Goal: Task Accomplishment & Management: Manage account settings

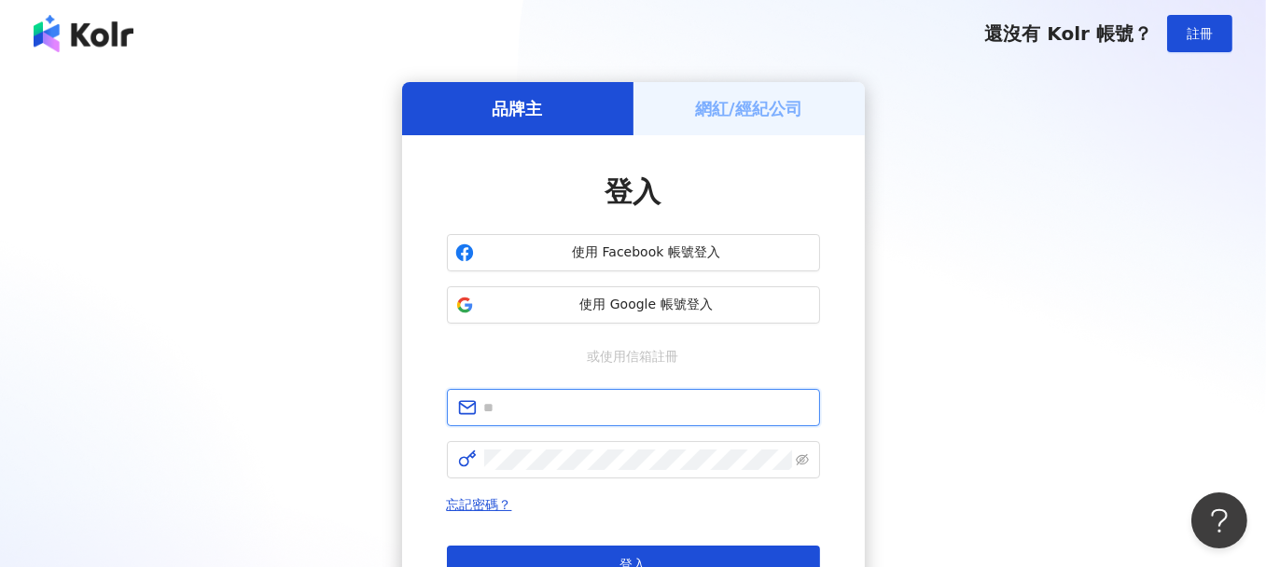
click at [576, 415] on input "text" at bounding box center [646, 407] width 325 height 21
paste input "**********"
type input "**********"
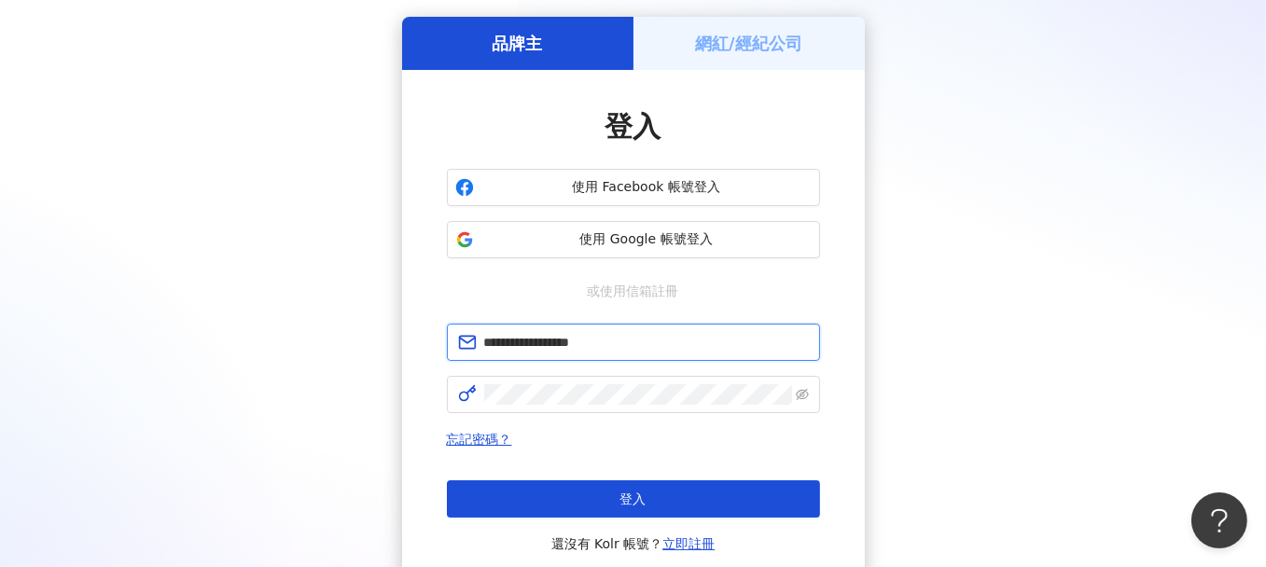
scroll to position [42, 0]
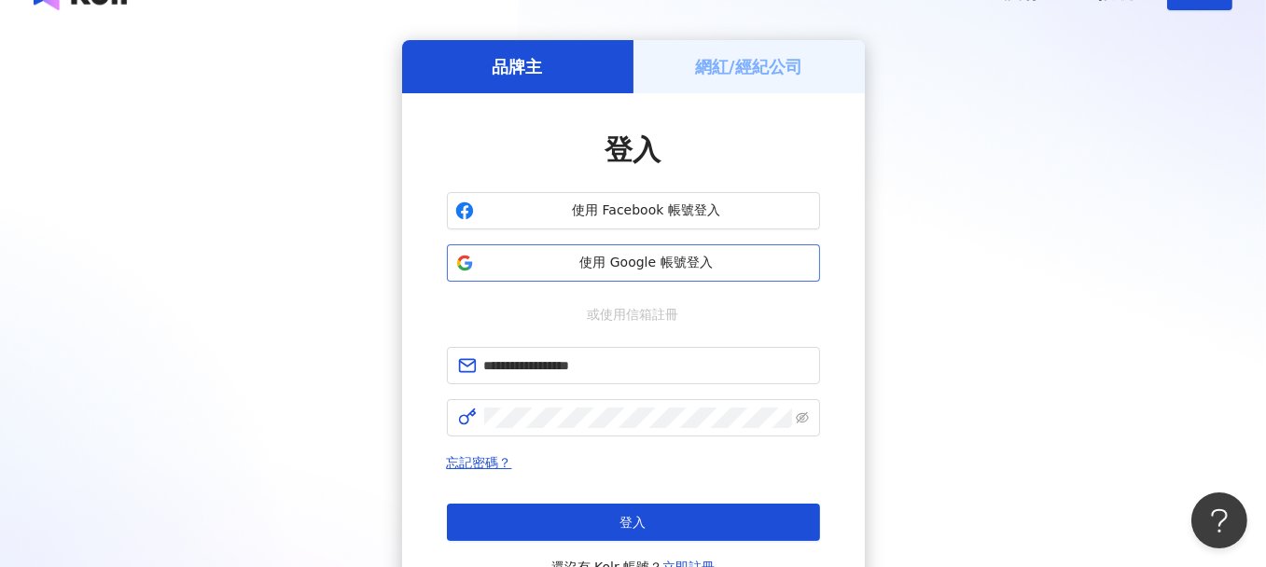
click at [667, 269] on span "使用 Google 帳號登入" at bounding box center [646, 263] width 330 height 19
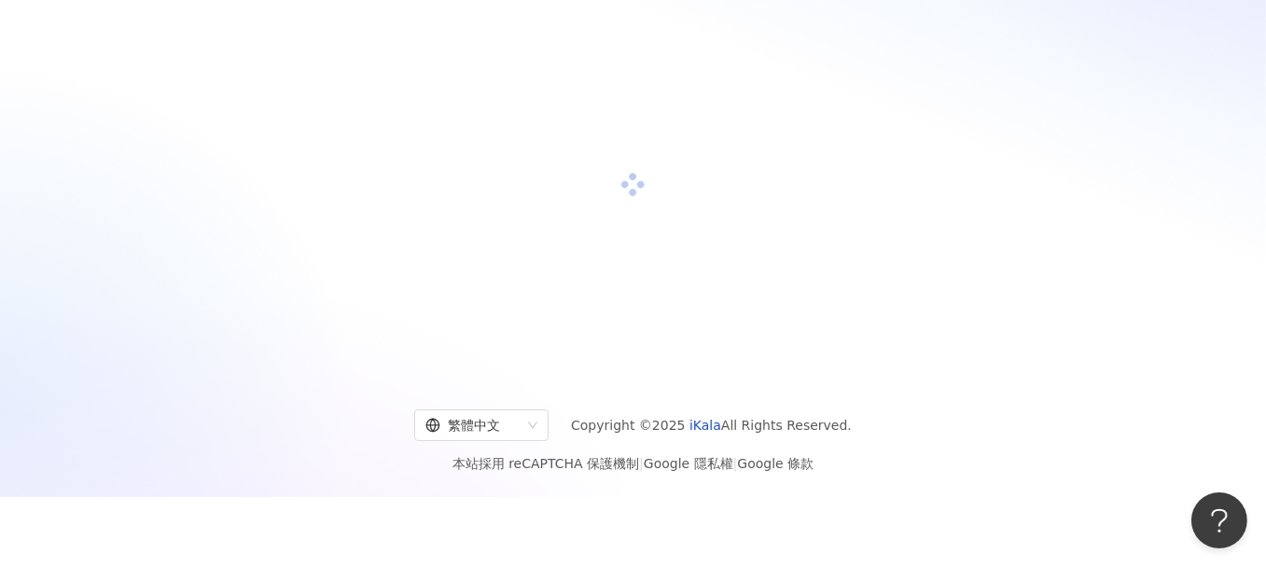
scroll to position [86, 0]
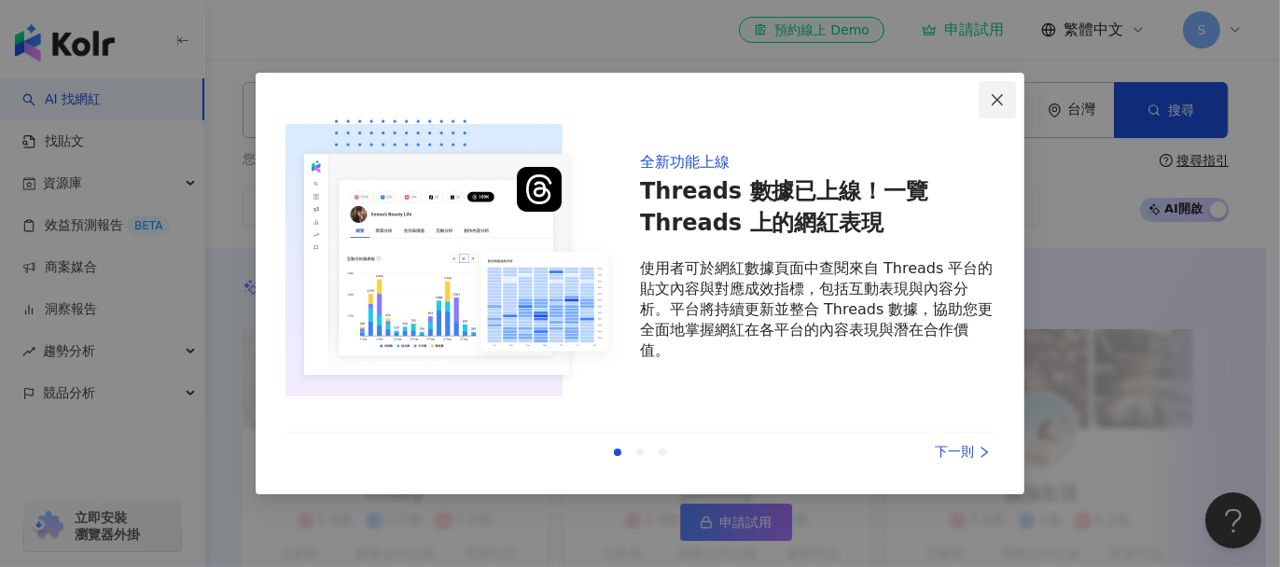
click at [998, 100] on icon "close" at bounding box center [996, 98] width 11 height 11
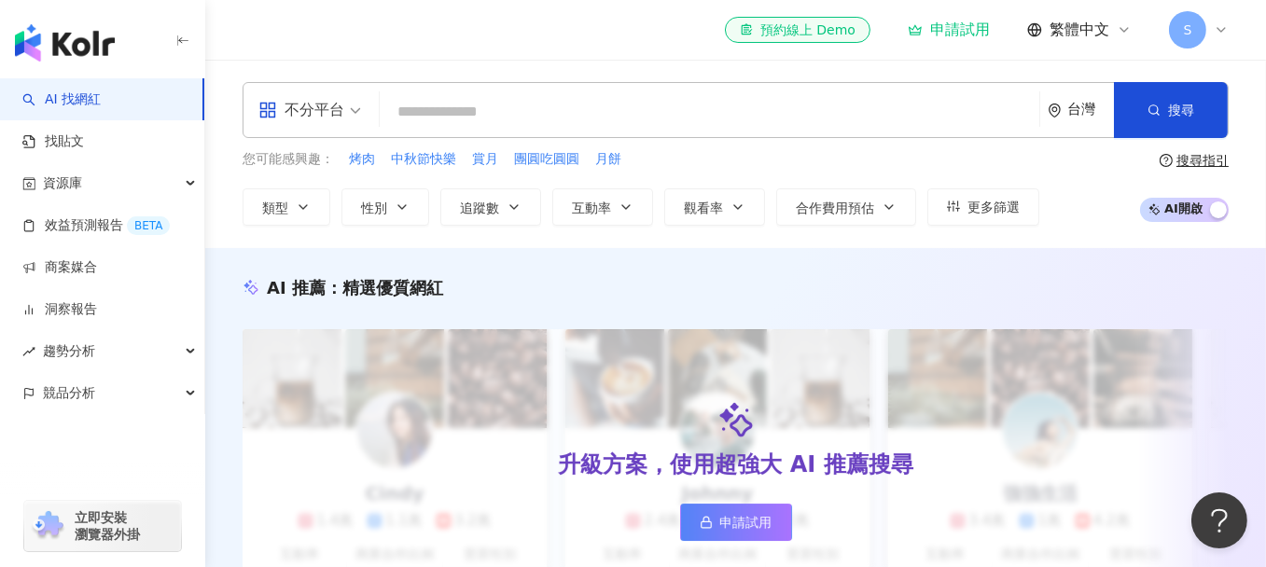
click at [1194, 34] on span "S" at bounding box center [1187, 29] width 37 height 37
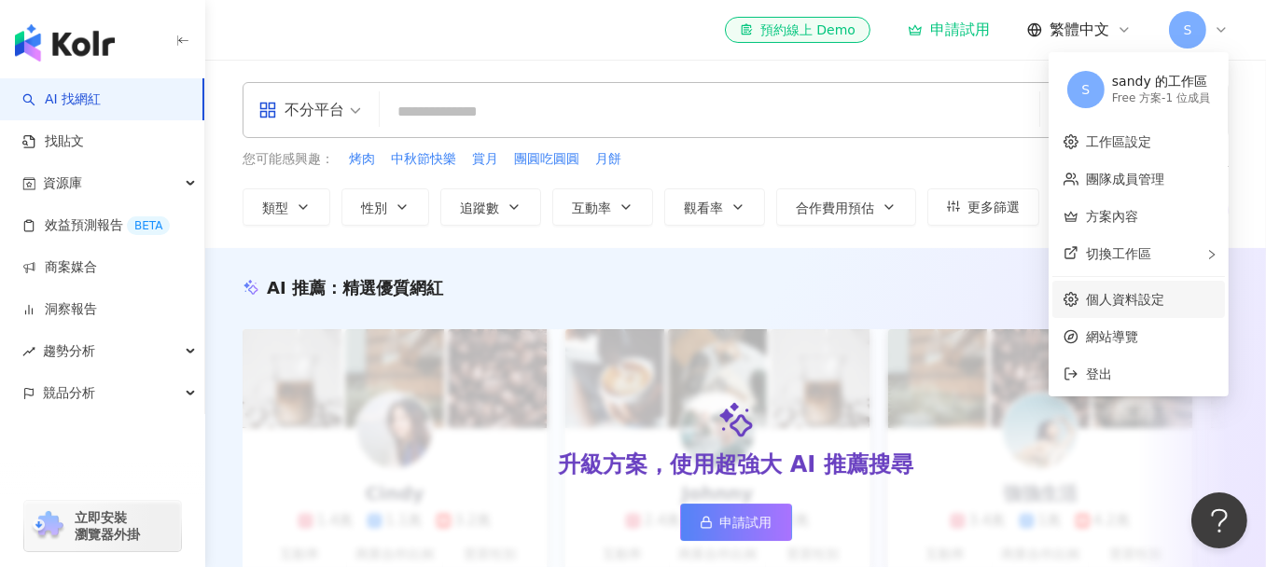
click at [1124, 292] on link "個人資料設定" at bounding box center [1125, 299] width 78 height 15
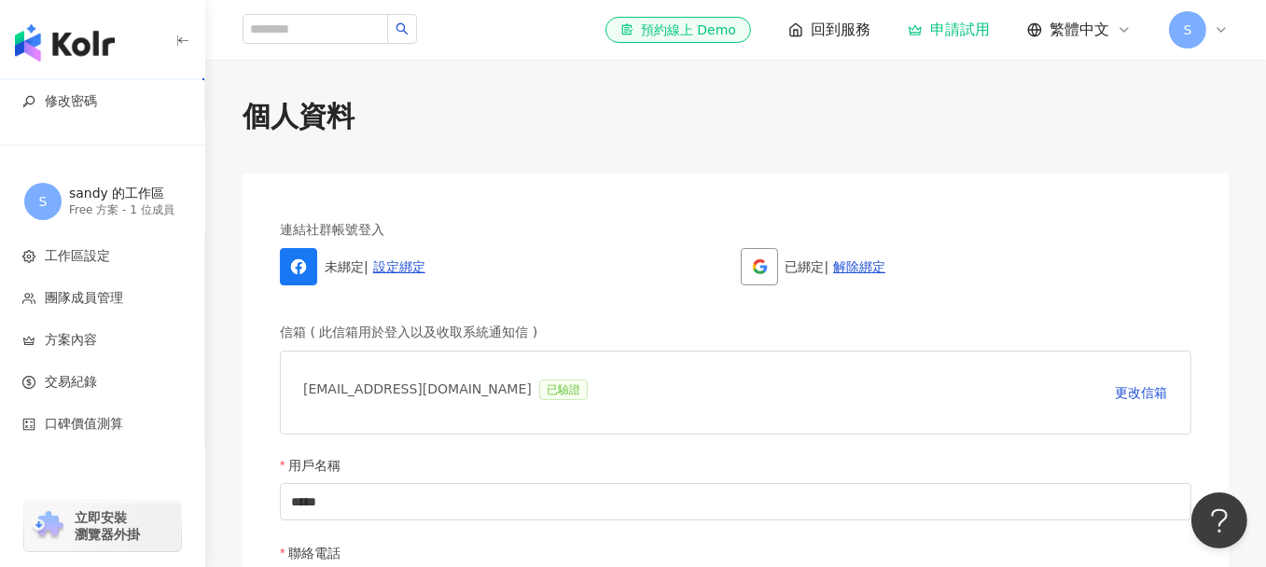
drag, startPoint x: 944, startPoint y: 141, endPoint x: 967, endPoint y: 151, distance: 25.5
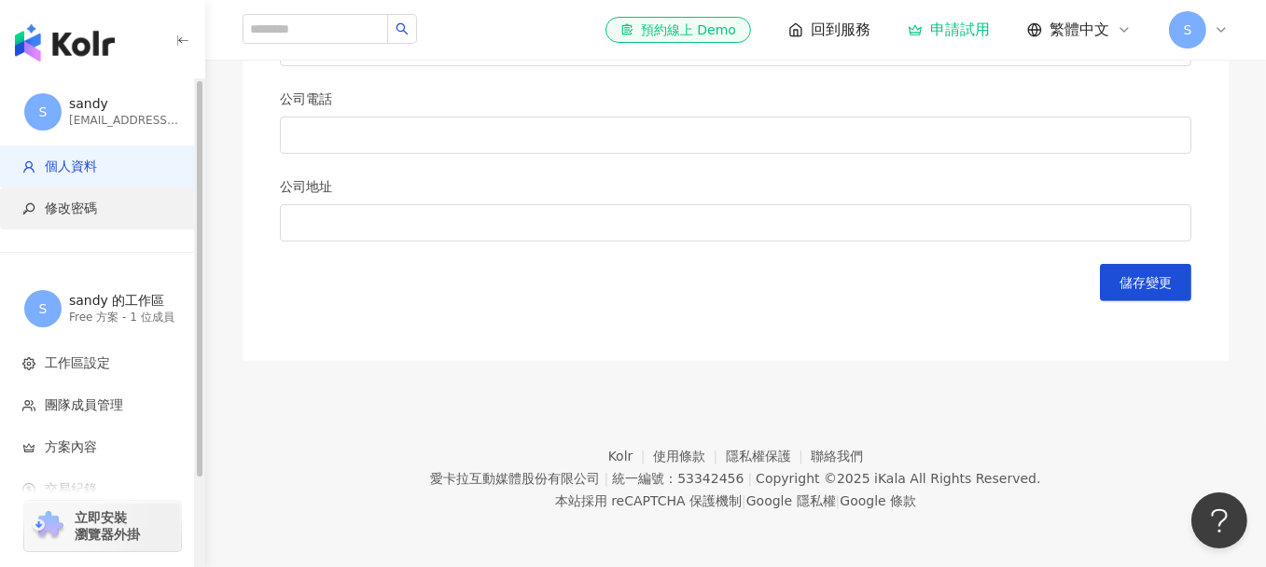
click at [103, 201] on span "修改密碼" at bounding box center [105, 209] width 167 height 19
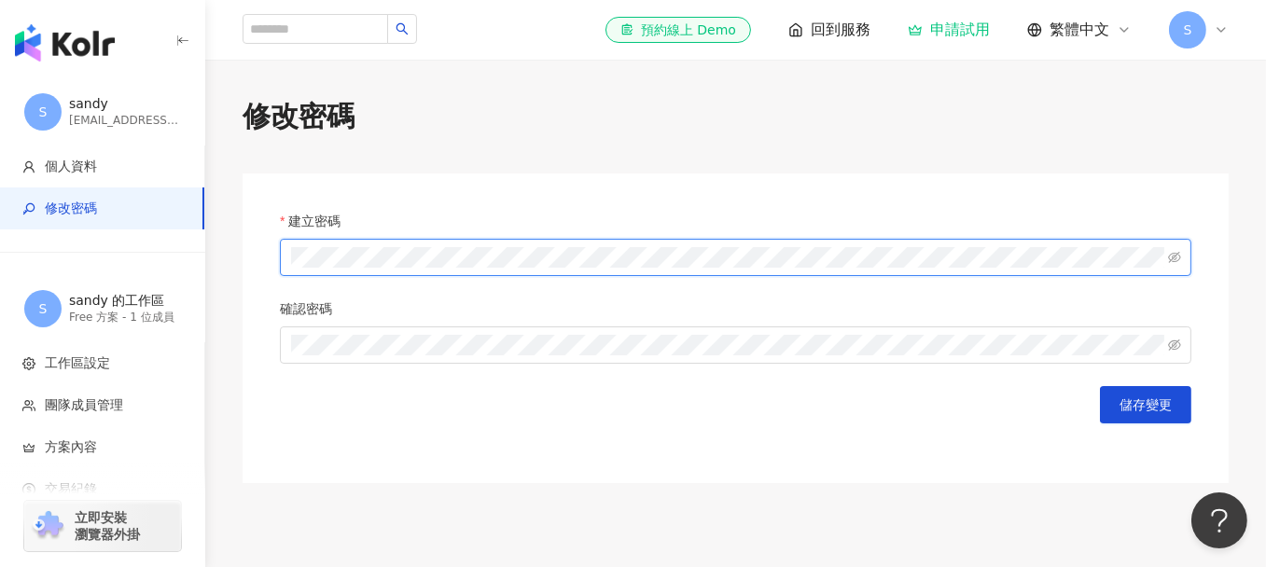
click at [1100, 386] on button "儲存變更" at bounding box center [1145, 404] width 91 height 37
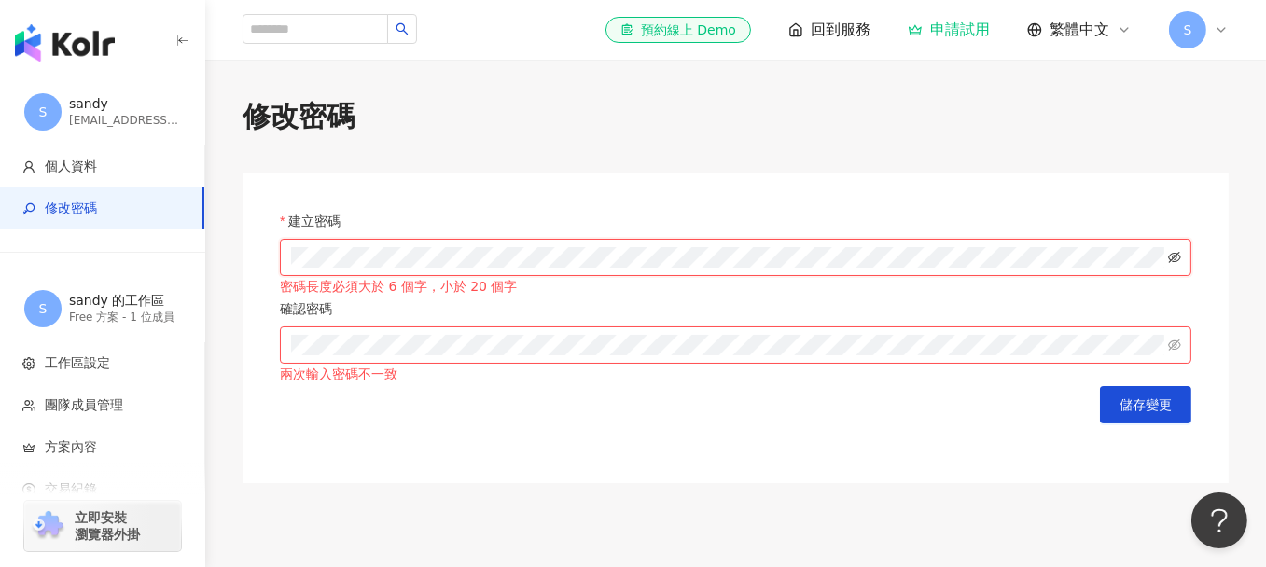
click at [1175, 264] on icon "eye-invisible" at bounding box center [1174, 257] width 13 height 13
click at [1175, 264] on icon "eye" at bounding box center [1174, 257] width 13 height 13
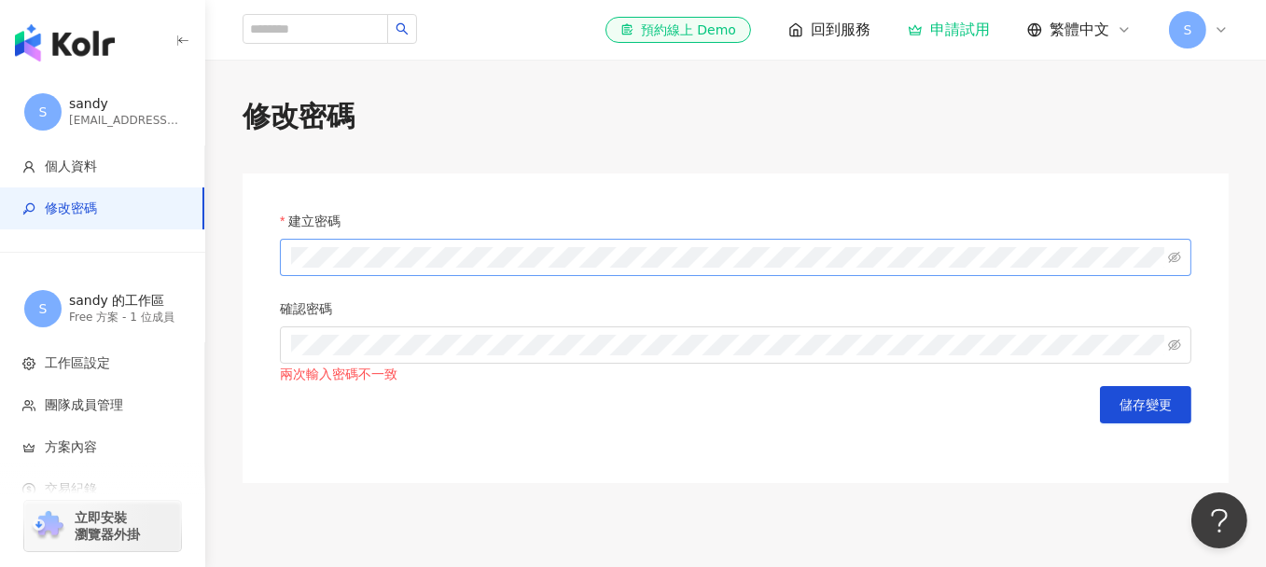
click at [719, 451] on div "建立密碼 確認密碼 兩次輸入密碼不一致 儲存變更" at bounding box center [735, 328] width 986 height 310
click at [1164, 405] on span "儲存變更" at bounding box center [1145, 404] width 52 height 15
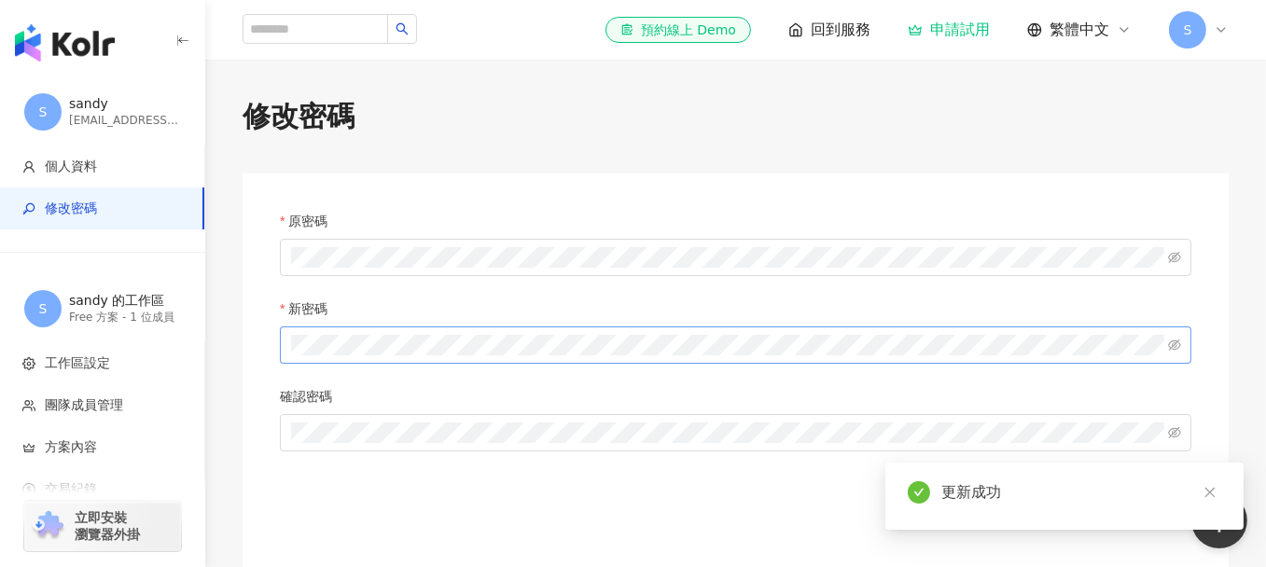
click at [1225, 23] on icon at bounding box center [1220, 29] width 15 height 15
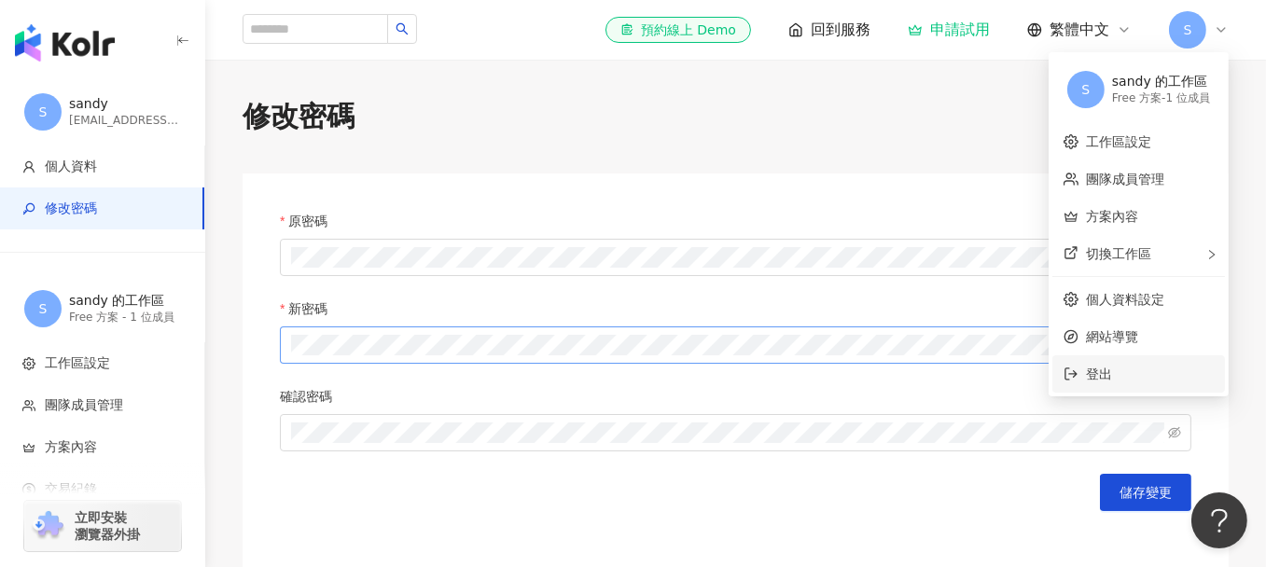
click at [1135, 368] on span "登出" at bounding box center [1150, 374] width 128 height 21
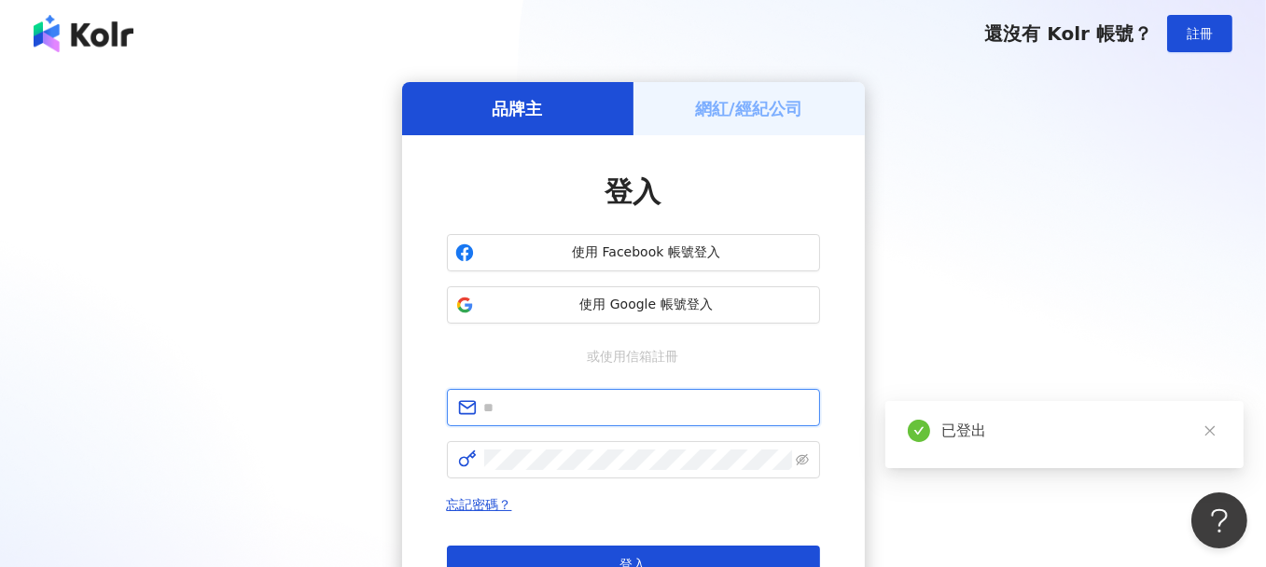
click at [559, 400] on input "text" at bounding box center [646, 407] width 325 height 21
type input "**********"
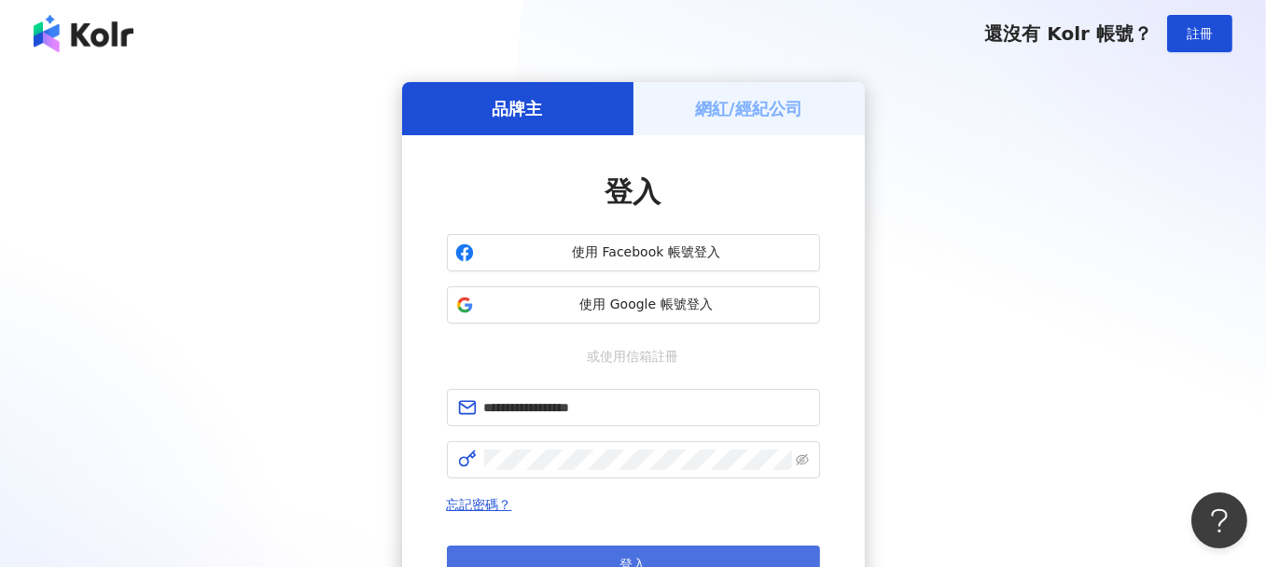
click at [715, 554] on button "登入" at bounding box center [633, 564] width 373 height 37
